Goal: Task Accomplishment & Management: Complete application form

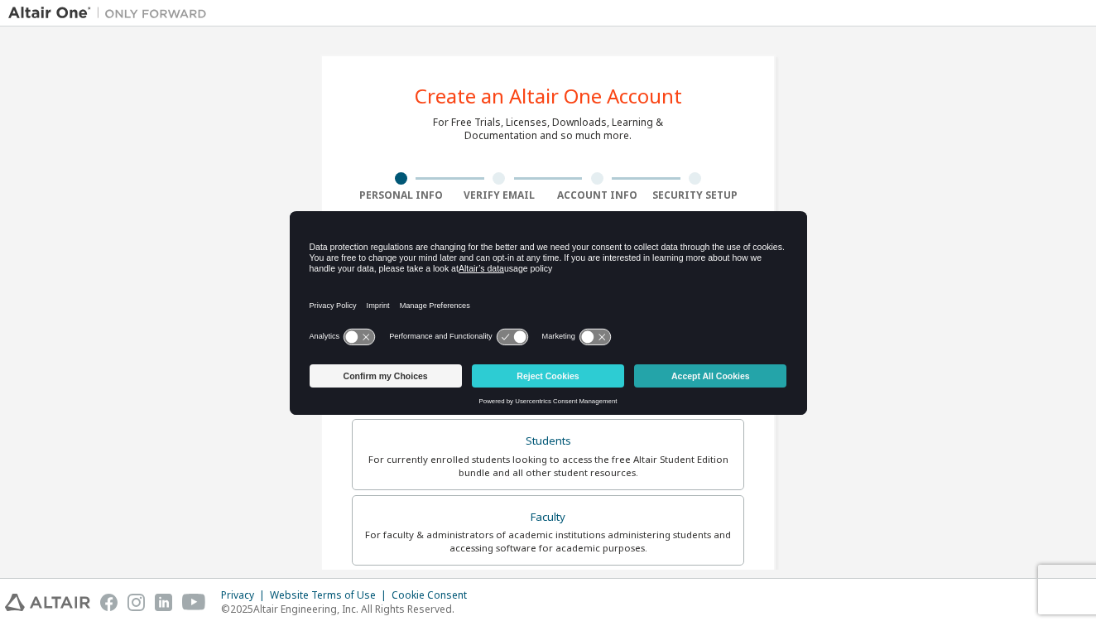
click at [721, 376] on button "Accept All Cookies" at bounding box center [710, 375] width 152 height 23
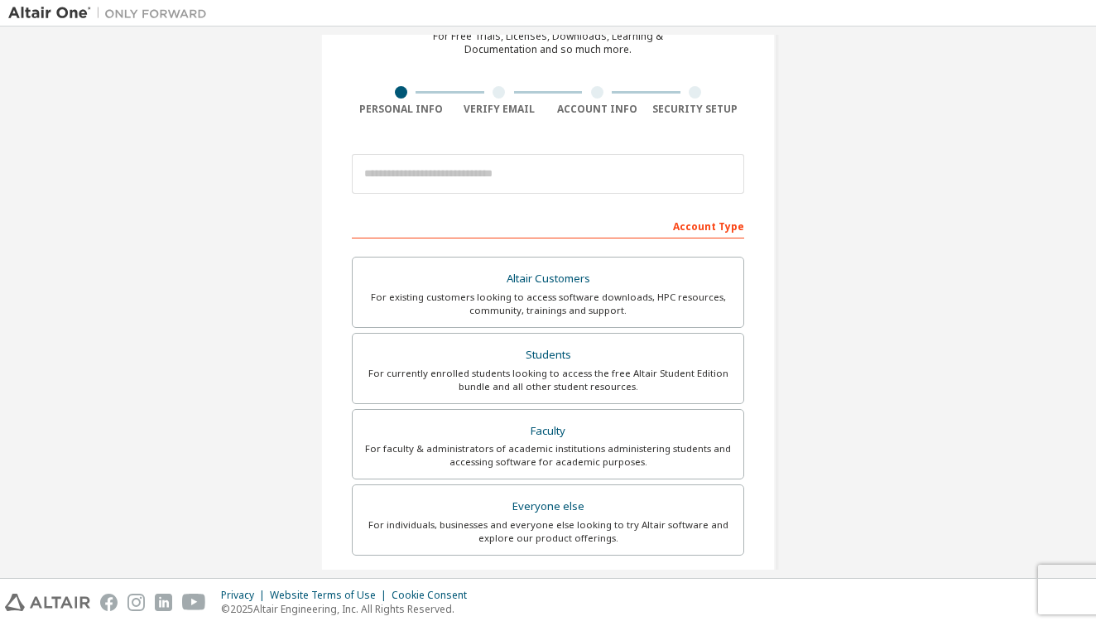
scroll to position [91, 0]
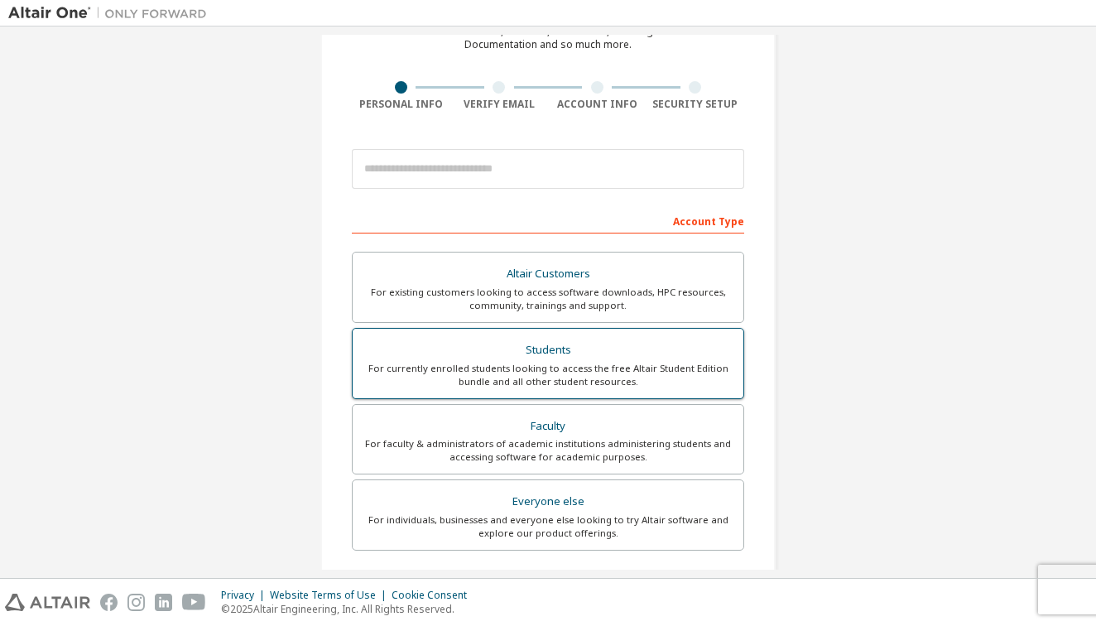
click at [502, 388] on label "Students For currently enrolled students looking to access the free Altair Stud…" at bounding box center [548, 363] width 392 height 71
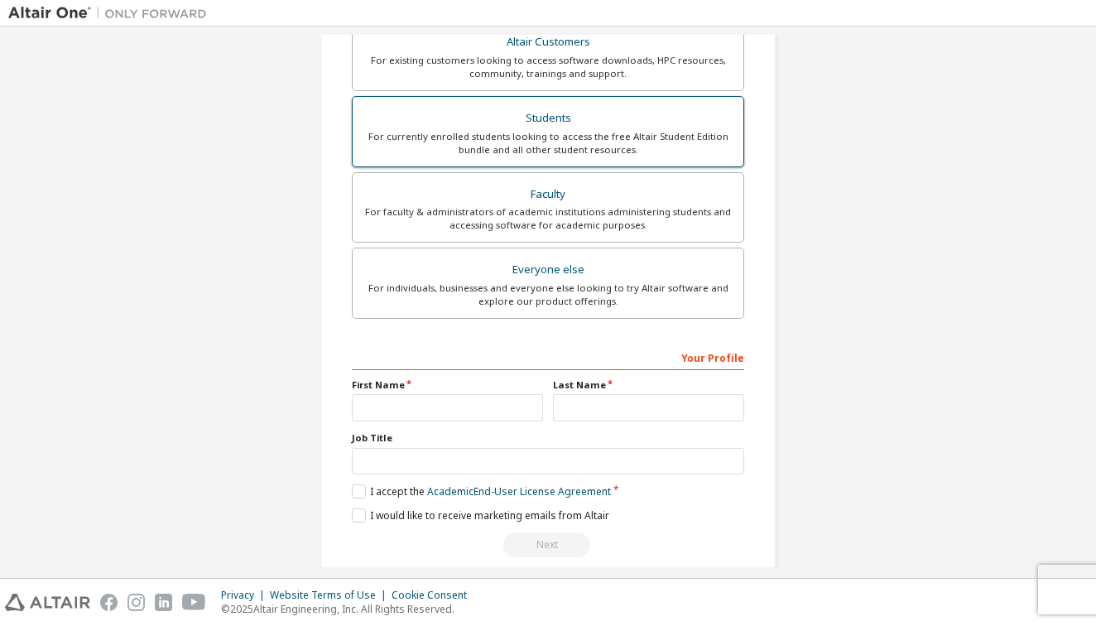
scroll to position [324, 0]
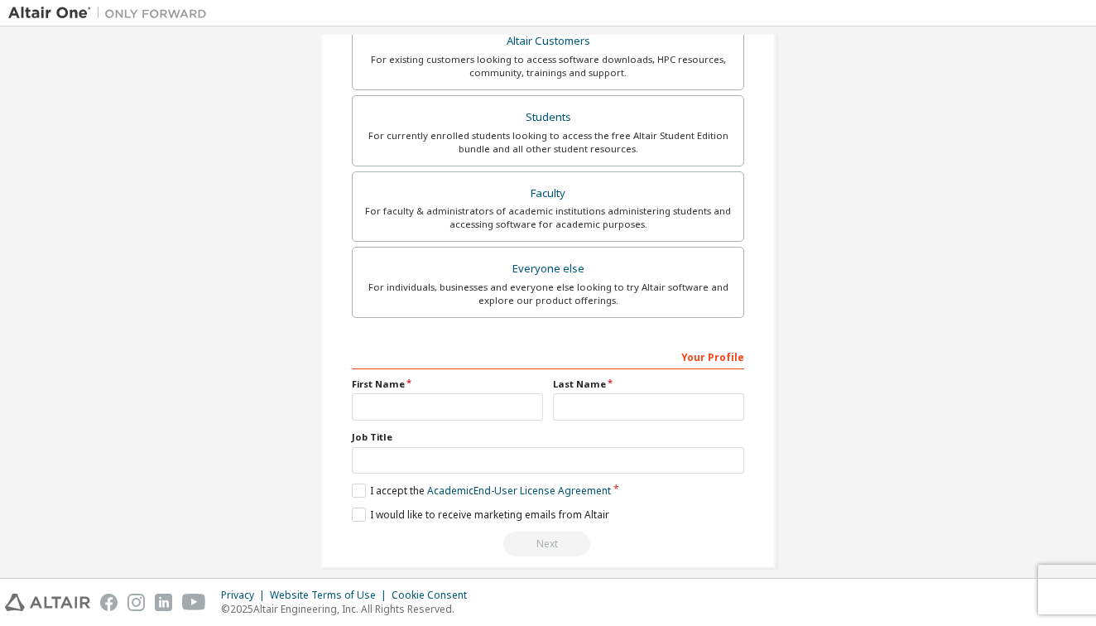
type input "**********"
type input "******"
type input "*****"
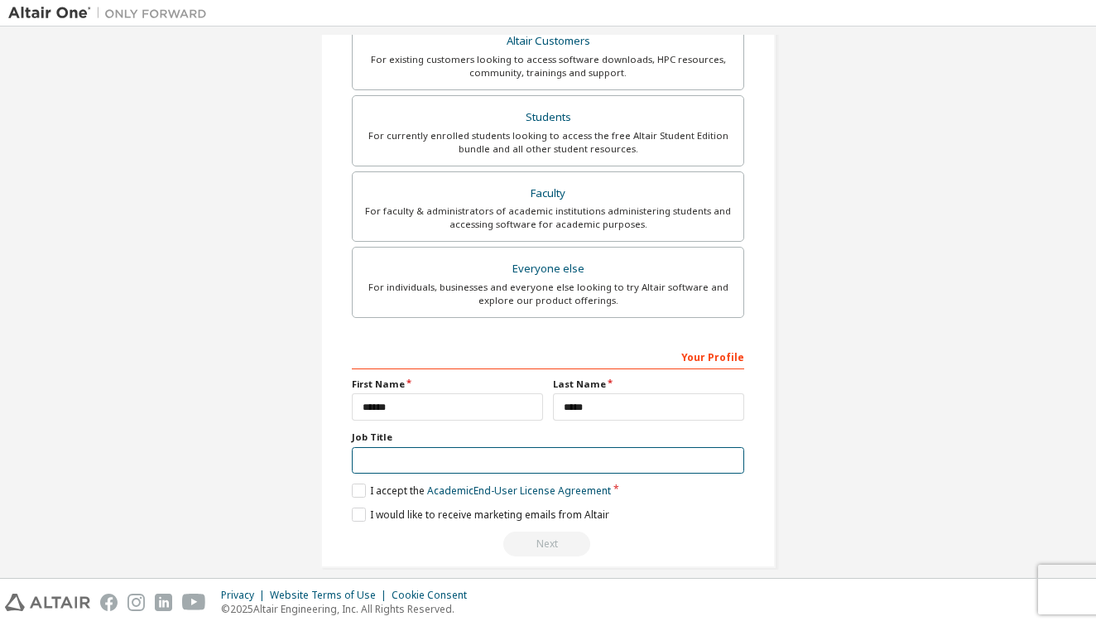
click at [728, 460] on input "text" at bounding box center [548, 460] width 392 height 27
click at [720, 460] on input "text" at bounding box center [548, 460] width 392 height 27
click at [352, 492] on label "I accept the Academic End-User License Agreement" at bounding box center [481, 490] width 259 height 14
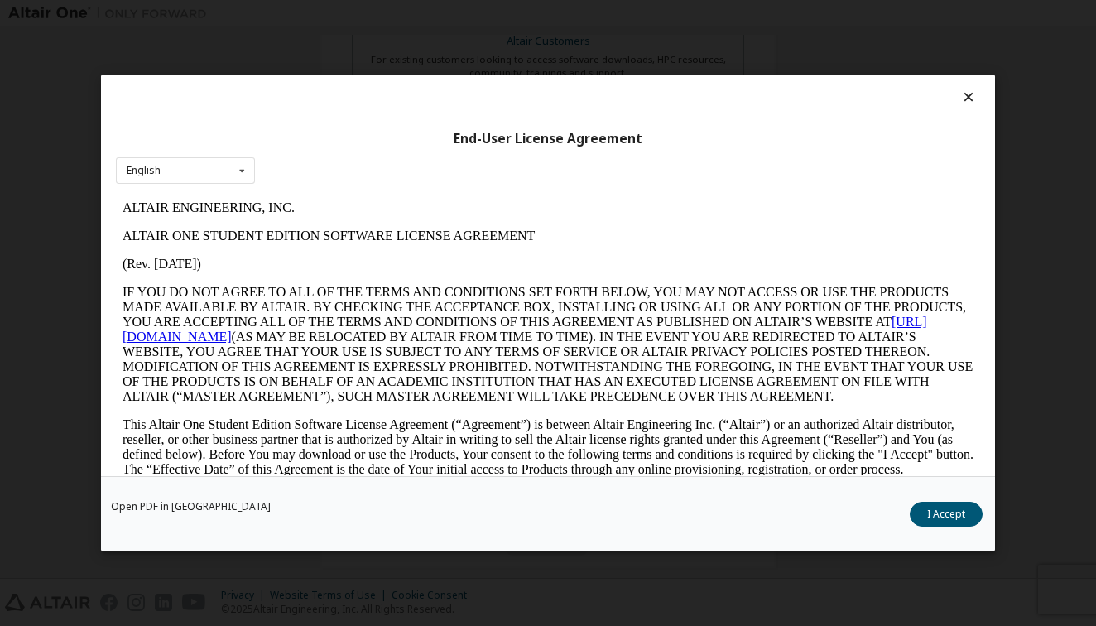
scroll to position [0, 0]
click at [936, 521] on button "I Accept" at bounding box center [946, 514] width 73 height 25
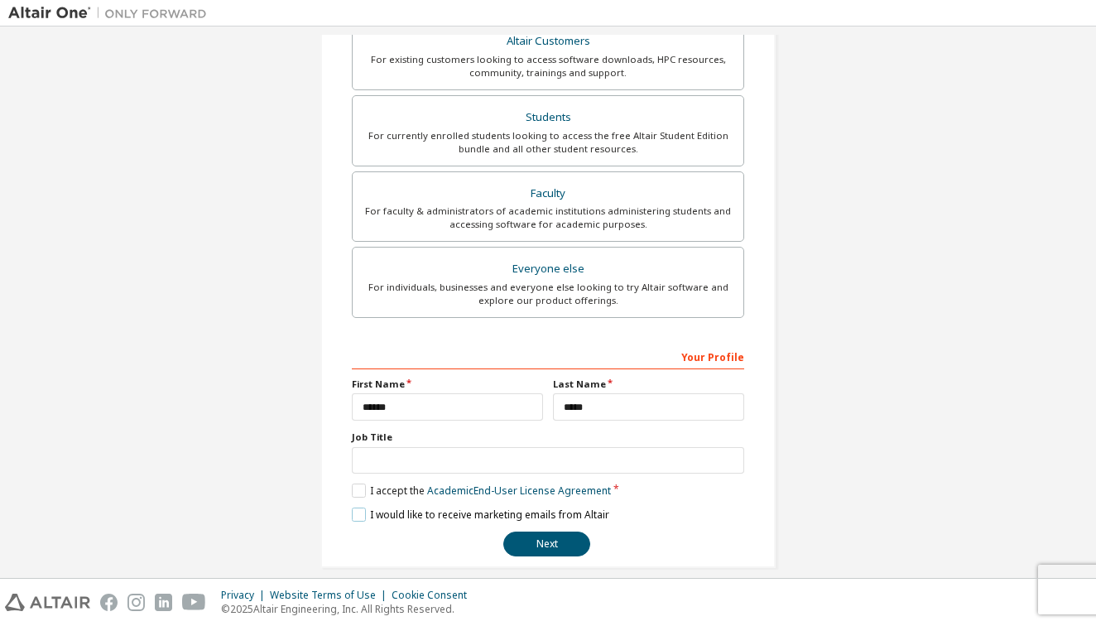
click at [358, 517] on label "I would like to receive marketing emails from Altair" at bounding box center [480, 514] width 257 height 14
click at [356, 519] on label "I would like to receive marketing emails from Altair" at bounding box center [480, 514] width 257 height 14
click at [550, 541] on button "Next" at bounding box center [546, 543] width 87 height 25
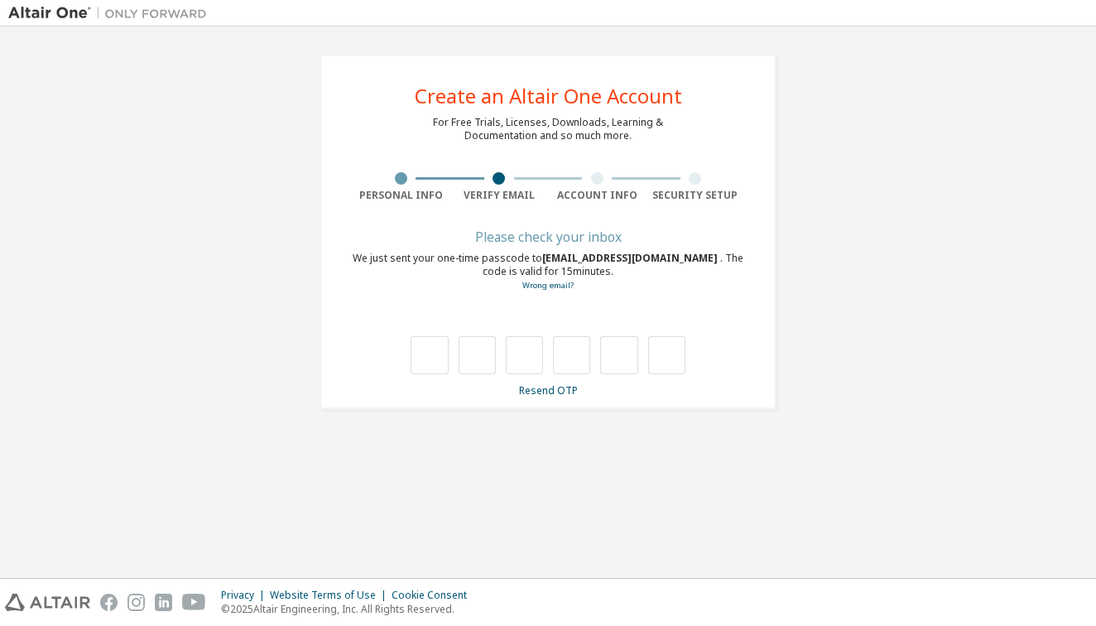
type input "*"
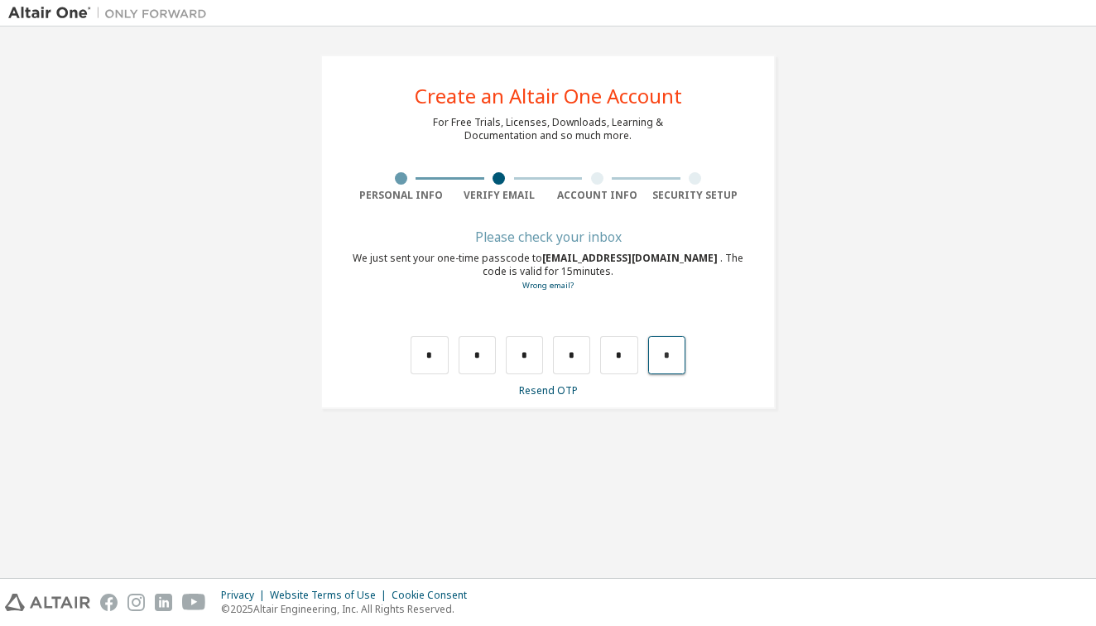
type input "*"
